Goal: Transaction & Acquisition: Book appointment/travel/reservation

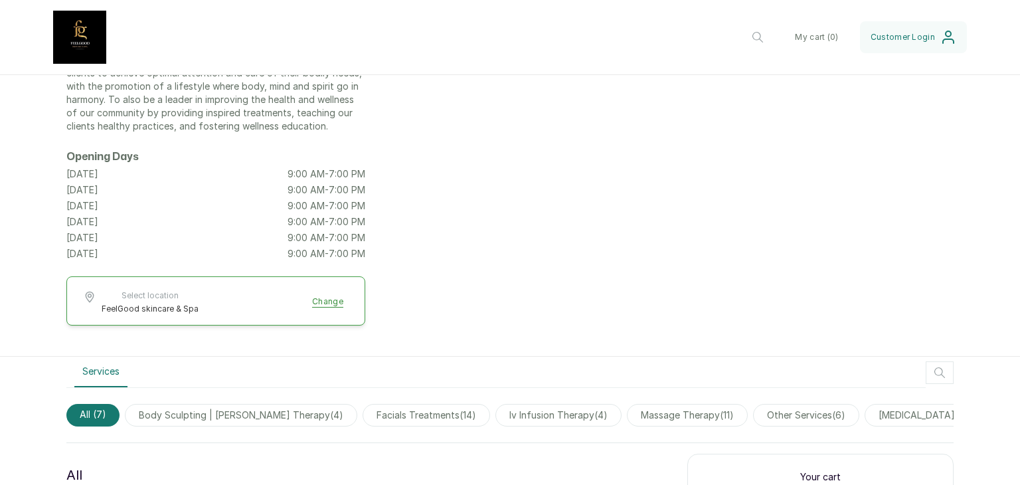
scroll to position [119, 0]
click at [326, 291] on button "Select location FeelGood skincare & Spa Change" at bounding box center [216, 300] width 266 height 24
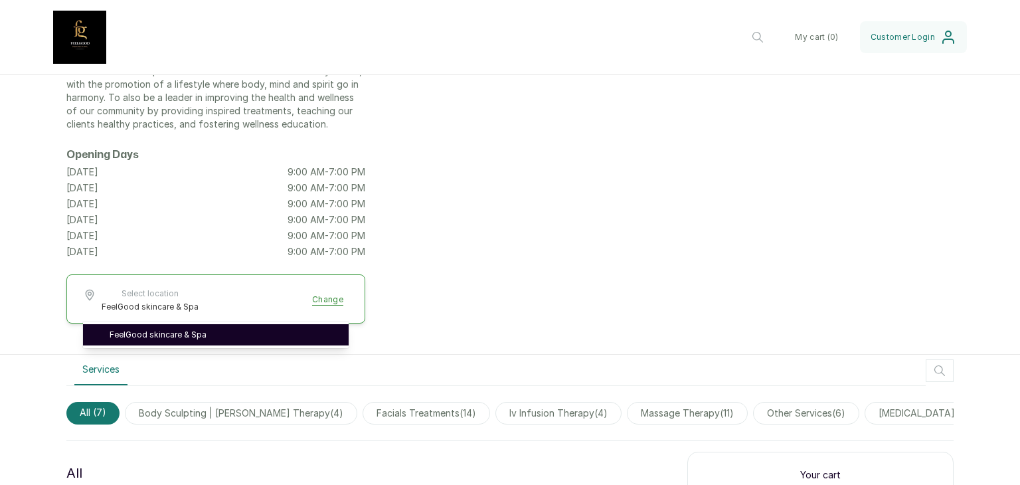
click at [305, 329] on link "FeelGood skincare & Spa" at bounding box center [224, 334] width 228 height 11
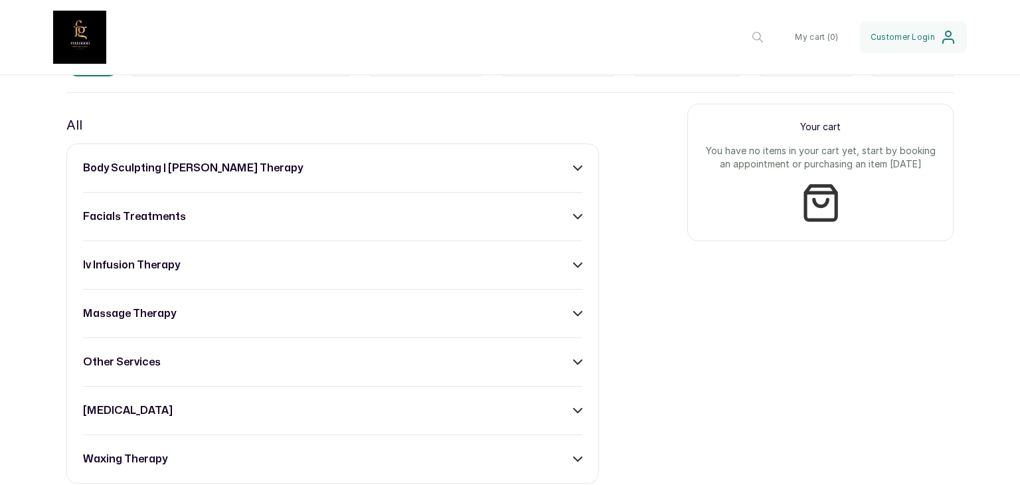
scroll to position [468, 0]
click at [311, 273] on div "iv infusion therapy" at bounding box center [333, 265] width 500 height 16
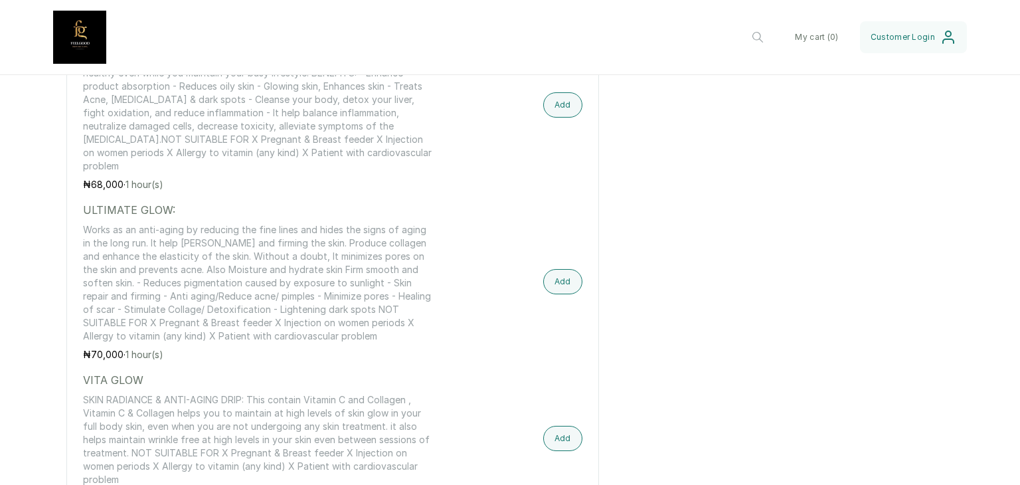
scroll to position [755, 0]
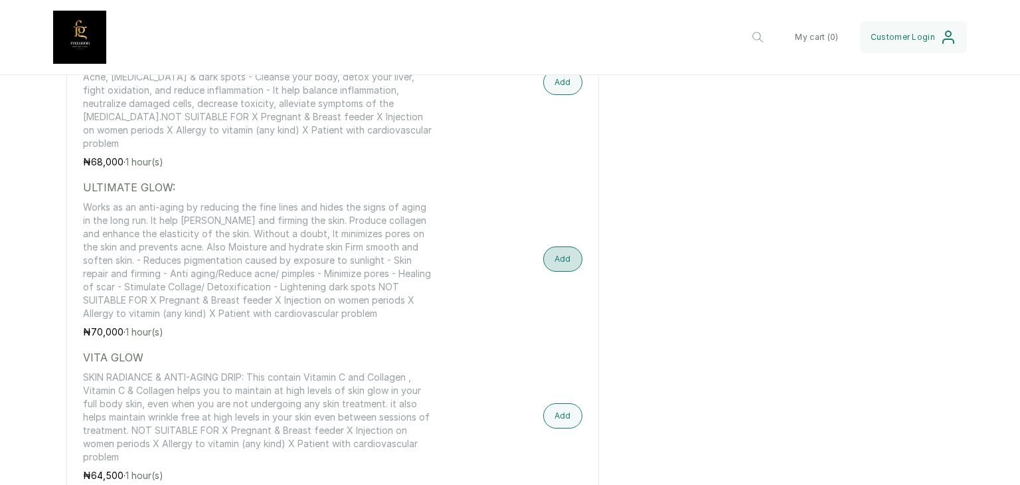
click at [551, 252] on button "Add" at bounding box center [562, 258] width 39 height 25
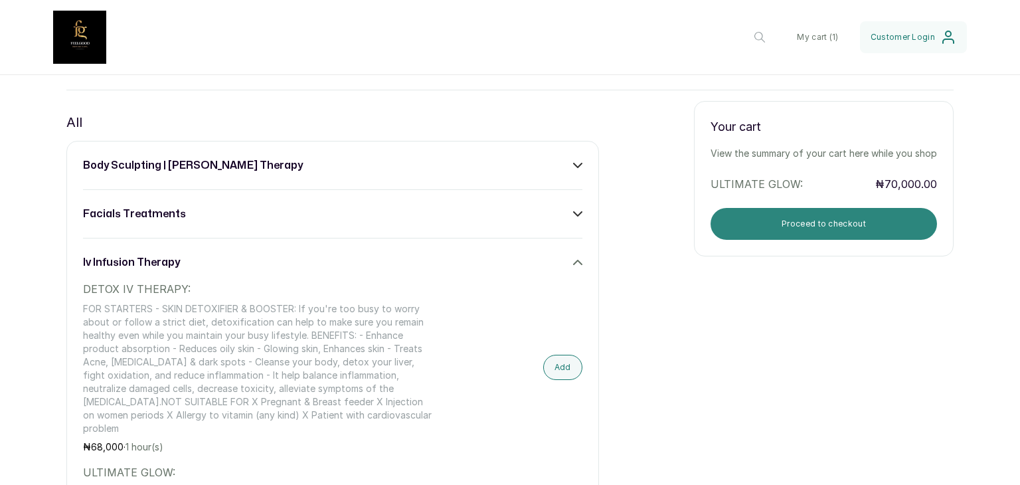
click at [802, 236] on button "Proceed to checkout" at bounding box center [824, 224] width 227 height 32
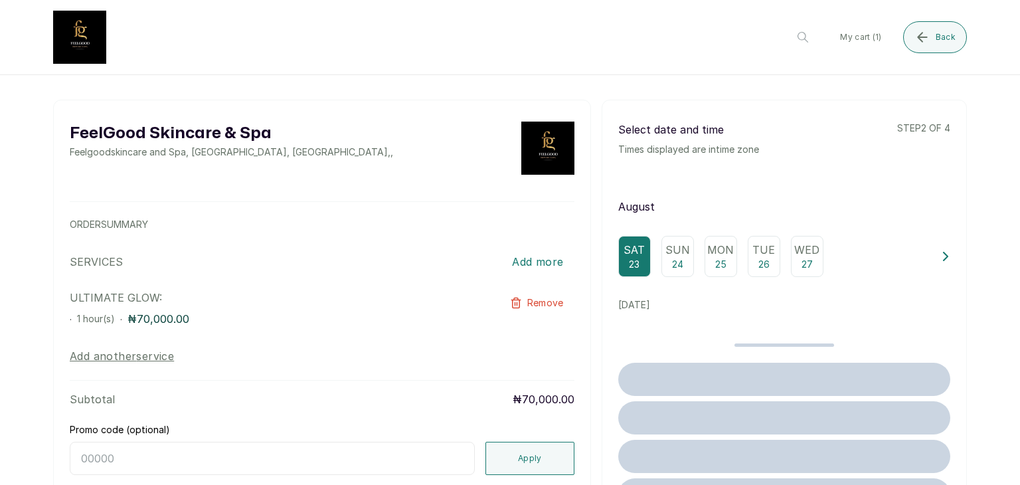
scroll to position [0, 0]
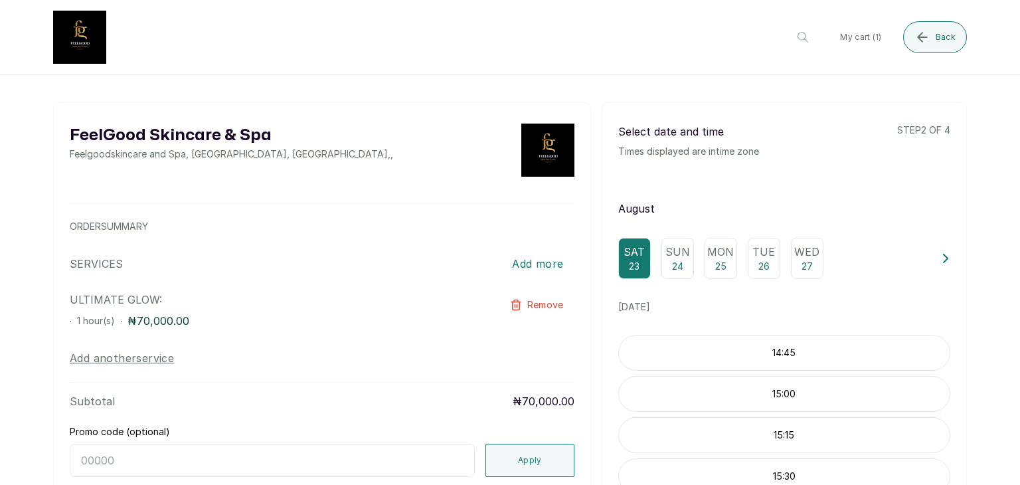
click at [730, 263] on div "Mon 25" at bounding box center [721, 258] width 33 height 41
click at [662, 261] on div "Sun 24" at bounding box center [678, 258] width 33 height 41
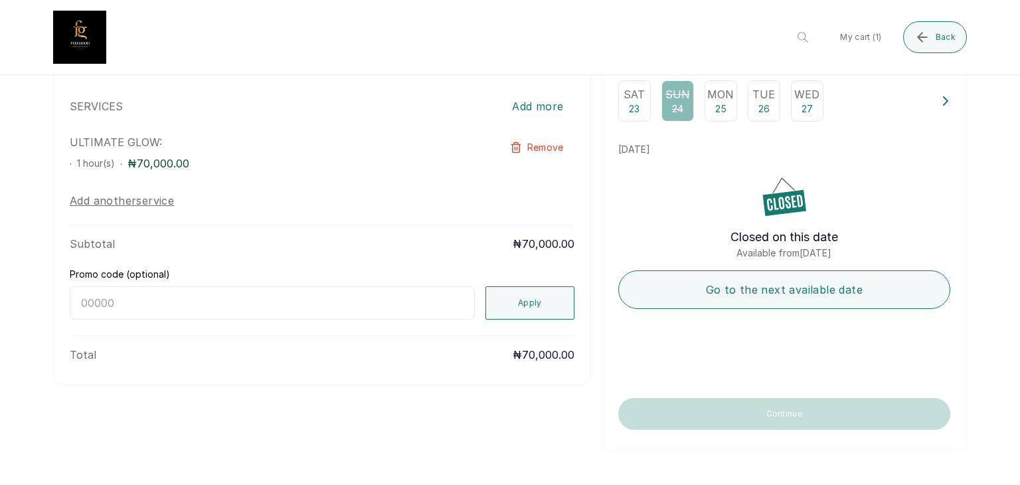
scroll to position [167, 0]
click at [629, 102] on p "23" at bounding box center [634, 108] width 11 height 13
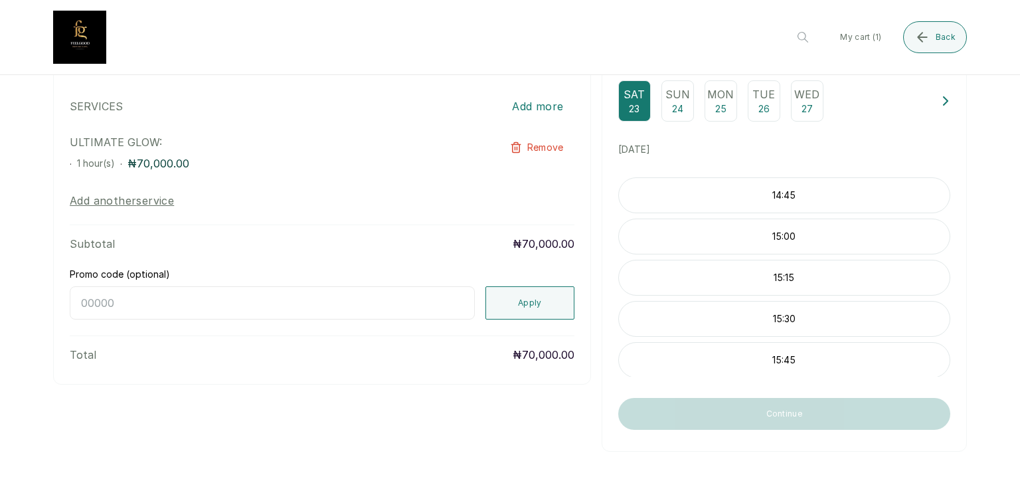
click at [773, 345] on div "15:45" at bounding box center [784, 360] width 332 height 36
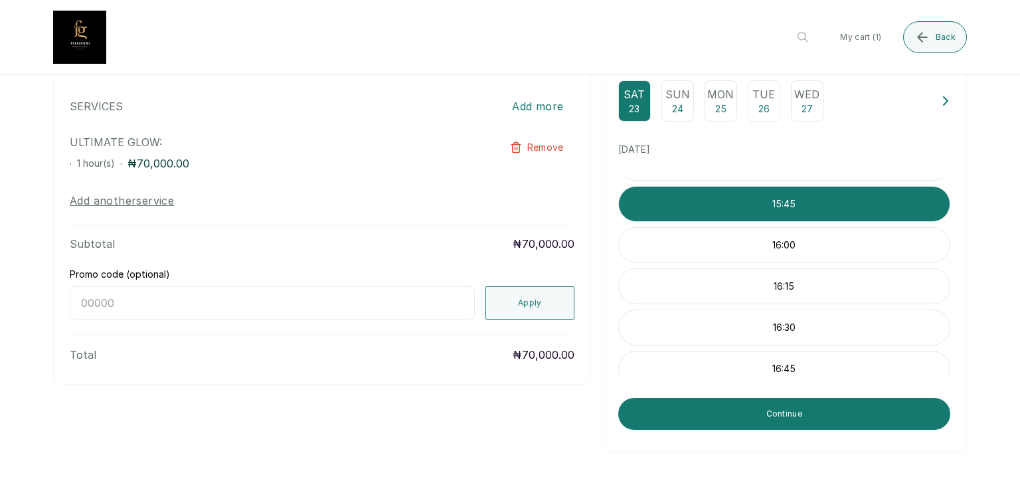
scroll to position [157, 0]
click at [753, 324] on p "16:30" at bounding box center [784, 326] width 331 height 13
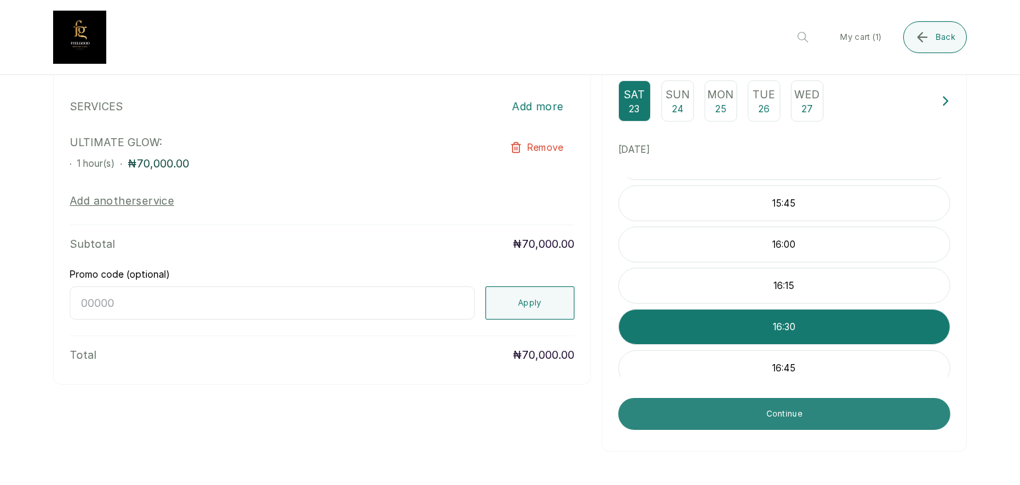
click at [752, 407] on button "Continue" at bounding box center [784, 414] width 332 height 32
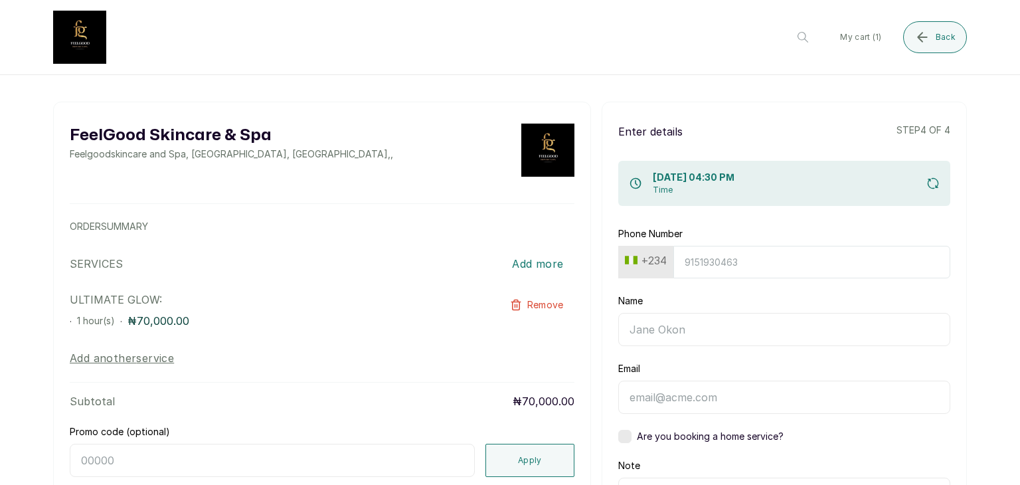
scroll to position [0, 0]
click at [729, 272] on input "Phone Number" at bounding box center [812, 262] width 277 height 33
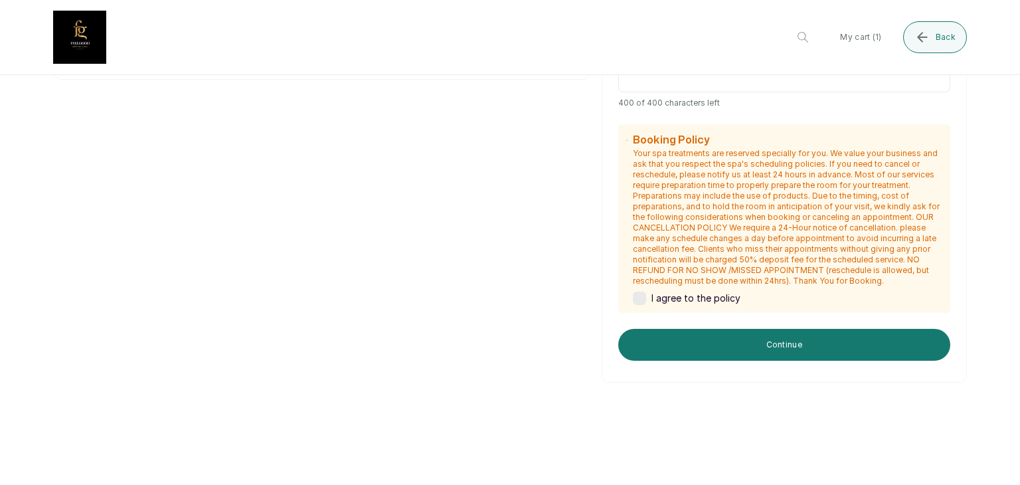
scroll to position [472, 0]
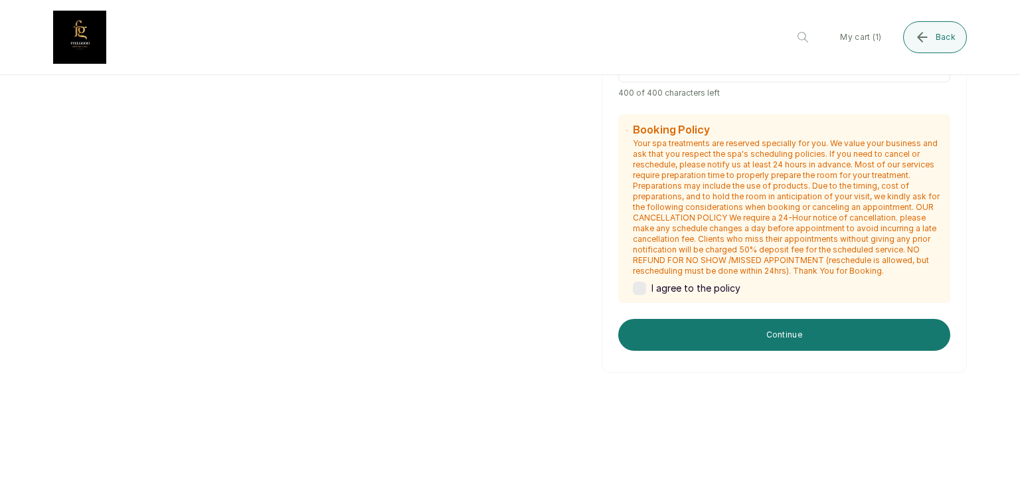
click at [713, 329] on button "Continue" at bounding box center [784, 335] width 332 height 32
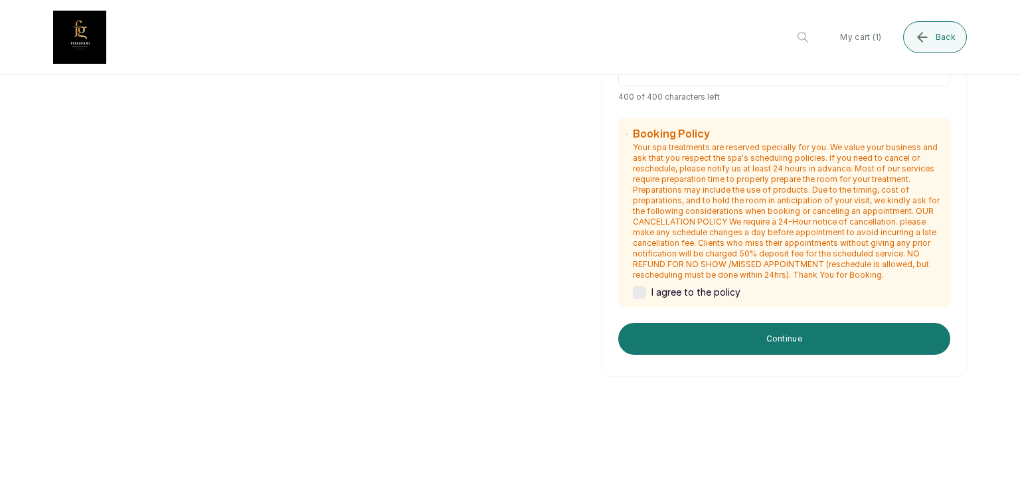
scroll to position [517, 0]
click at [660, 289] on span "I agree to the policy" at bounding box center [696, 291] width 89 height 13
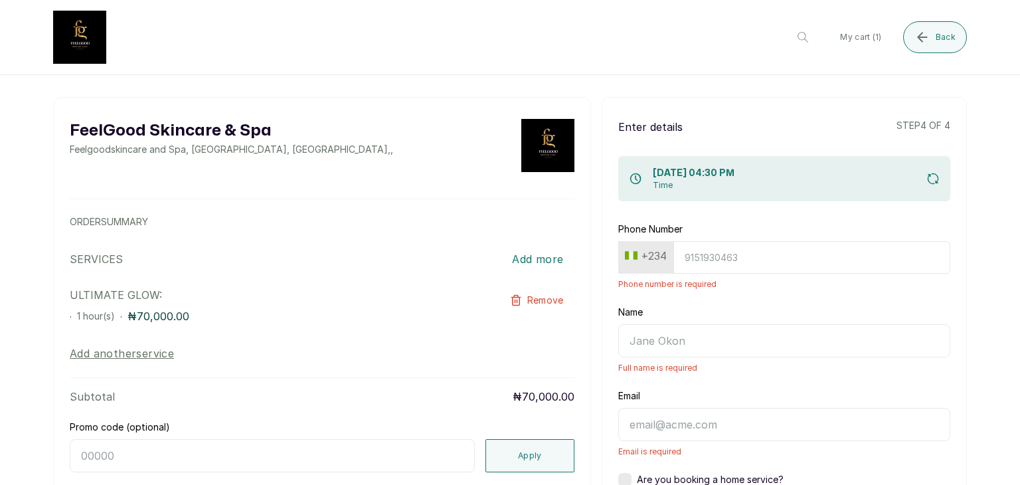
scroll to position [0, 0]
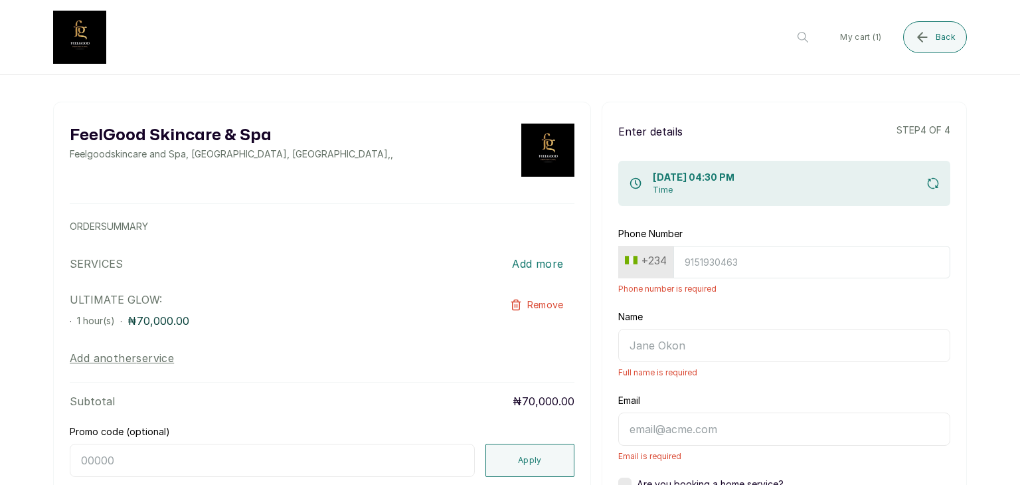
click at [692, 272] on input "Phone Number" at bounding box center [812, 262] width 277 height 33
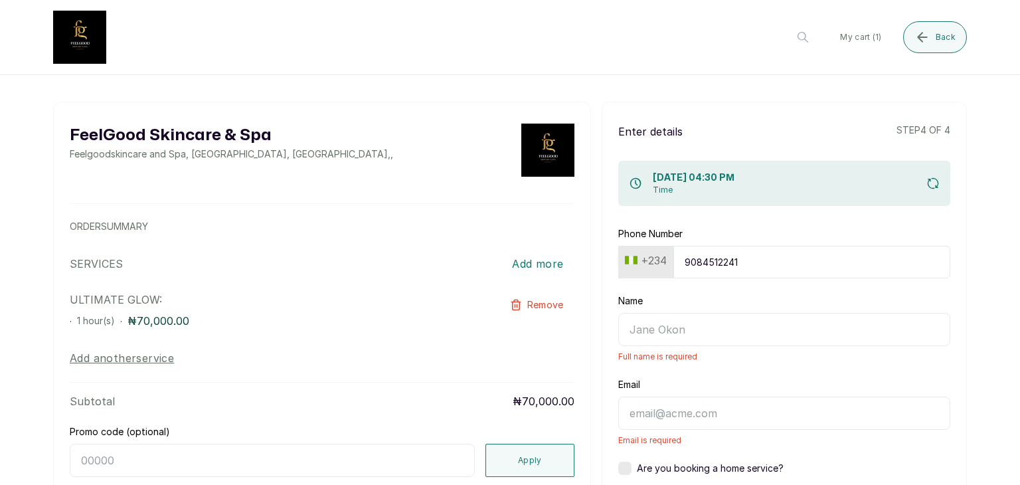
type input "9084512241"
click at [692, 325] on input "Name" at bounding box center [784, 329] width 332 height 33
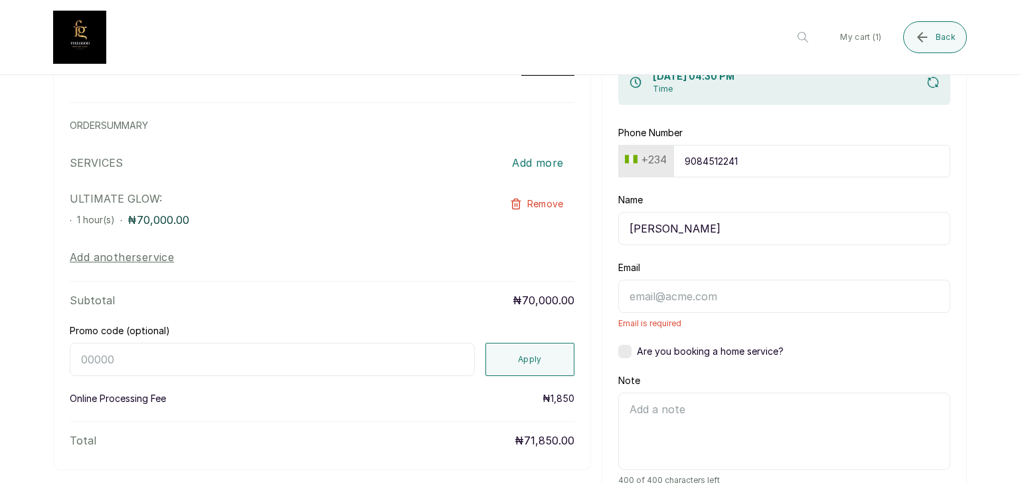
scroll to position [190, 0]
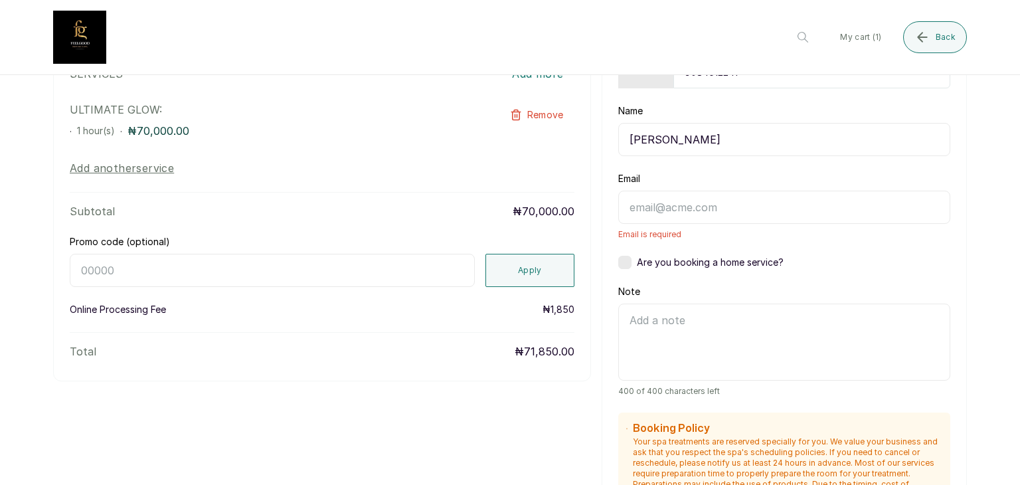
type input "[PERSON_NAME]"
click at [624, 343] on textarea "Note" at bounding box center [784, 342] width 332 height 77
click at [635, 209] on input "Email" at bounding box center [784, 207] width 332 height 33
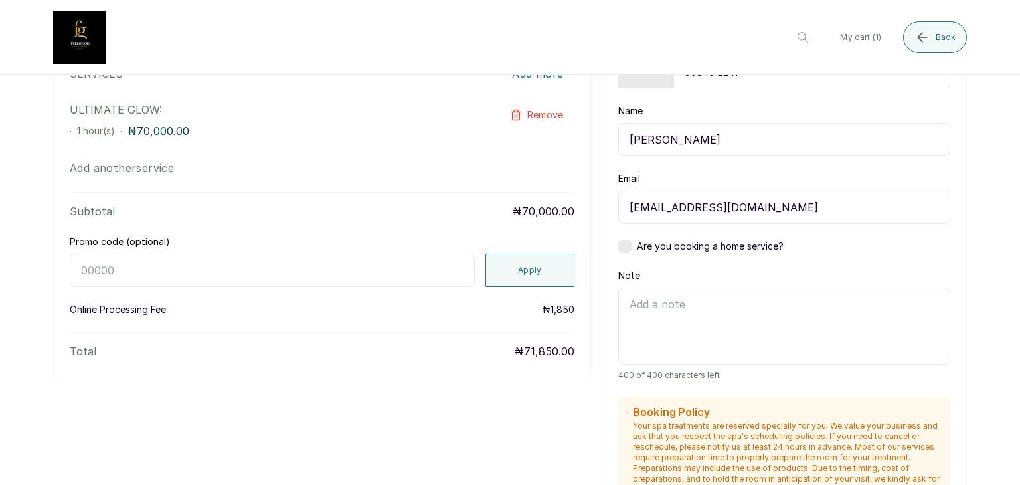
type input "[EMAIL_ADDRESS][DOMAIN_NAME]"
click at [947, 187] on div "Enter details step 4 of 4 [DATE] 04:30 PM Time Phone Number [PHONE_NUMBER] Name…" at bounding box center [784, 371] width 365 height 919
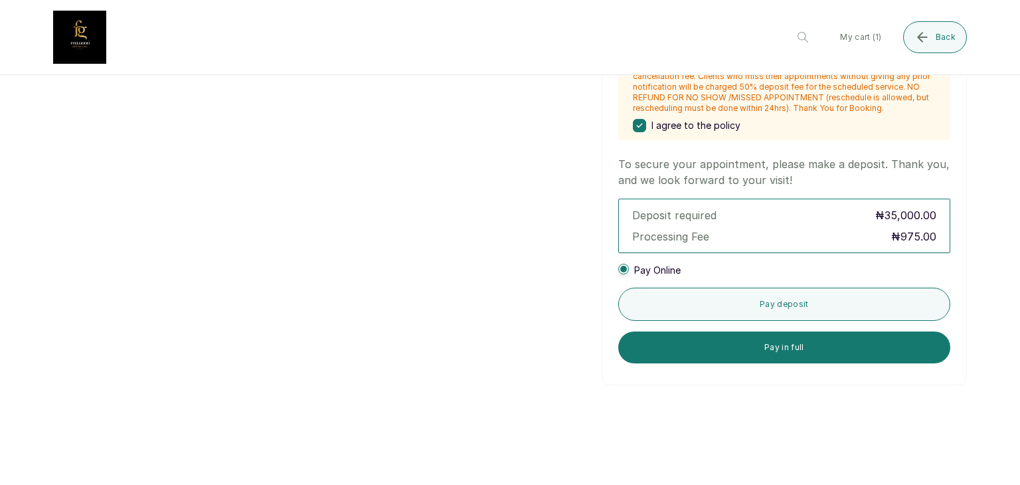
scroll to position [637, 0]
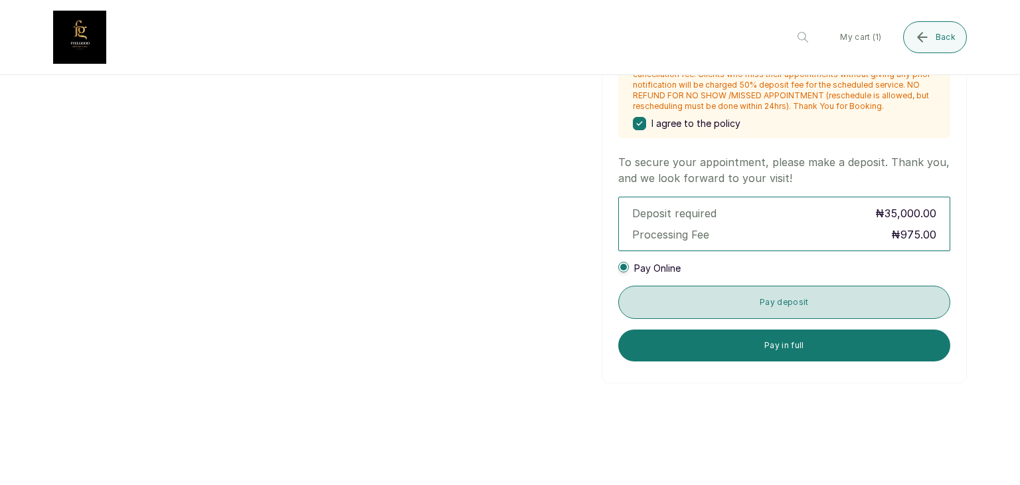
drag, startPoint x: 726, startPoint y: 332, endPoint x: 722, endPoint y: 314, distance: 18.4
click at [722, 314] on div "To secure your appointment, please make a deposit. Thank you, and we look forwa…" at bounding box center [784, 257] width 332 height 207
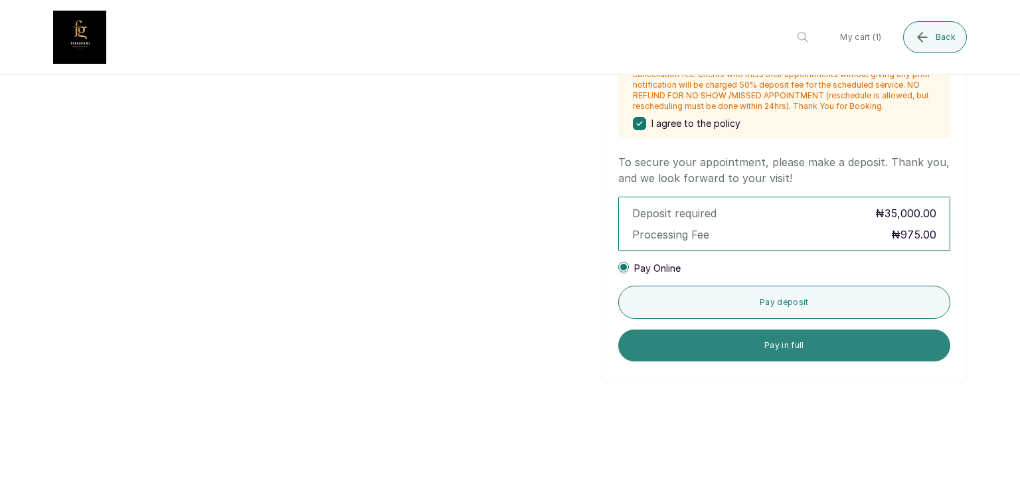
click at [699, 341] on button "Pay in full" at bounding box center [784, 345] width 332 height 32
